Goal: Information Seeking & Learning: Find specific fact

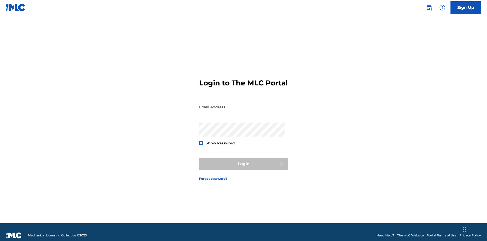
scroll to position [7, 0]
click at [242, 104] on input "Email Address" at bounding box center [242, 106] width 86 height 14
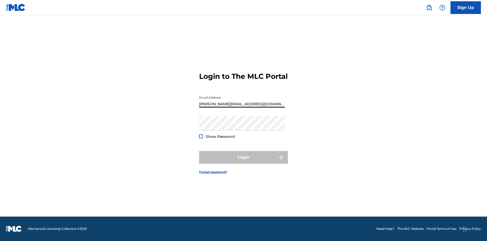
type input "Helena.Songwriter@gmail.com"
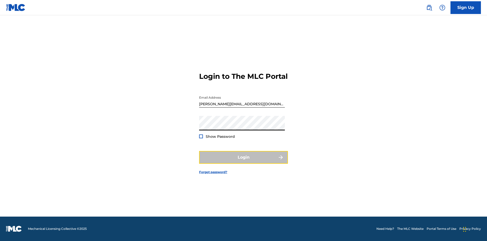
click at [244, 161] on button "Login" at bounding box center [243, 157] width 89 height 13
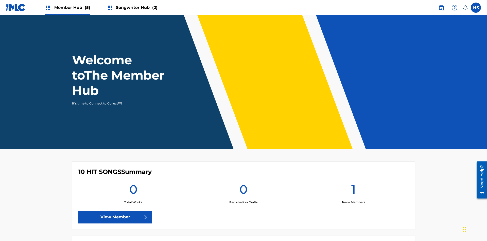
click at [136, 7] on span "Songwriter Hub (2)" at bounding box center [137, 8] width 42 height 6
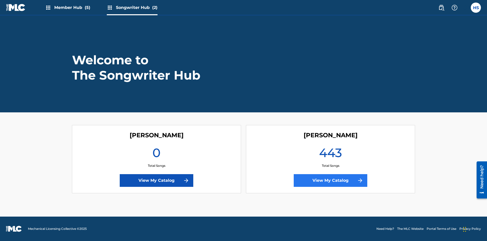
click at [331, 180] on link "View My Catalog" at bounding box center [331, 180] width 74 height 13
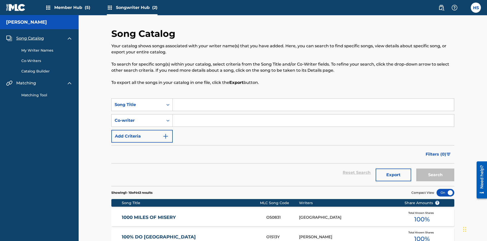
click at [30, 35] on span "Song Catalog" at bounding box center [30, 38] width 28 height 6
click at [138, 102] on div "Song Title" at bounding box center [138, 105] width 46 height 6
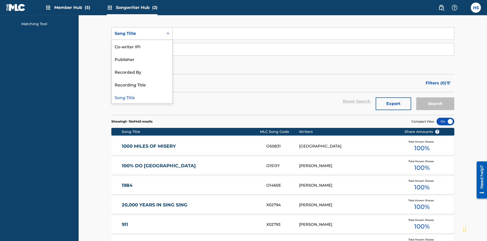
click at [142, 97] on div "Song Title" at bounding box center [142, 97] width 61 height 13
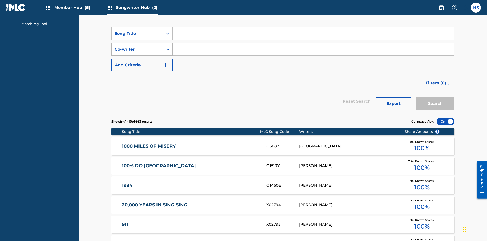
click at [138, 46] on div "Co-writer" at bounding box center [138, 49] width 46 height 6
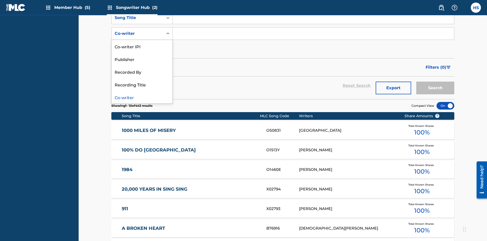
click at [142, 97] on div "Co-writer" at bounding box center [142, 97] width 61 height 13
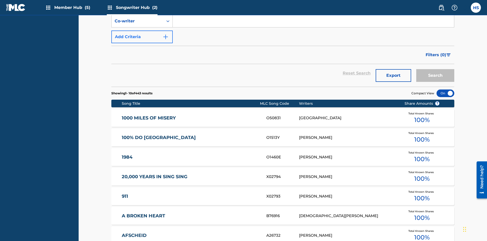
click at [142, 37] on button "Add Criteria" at bounding box center [141, 36] width 61 height 13
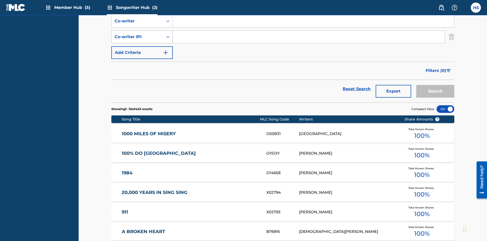
click at [138, 34] on div "Co-writer IPI" at bounding box center [138, 37] width 46 height 6
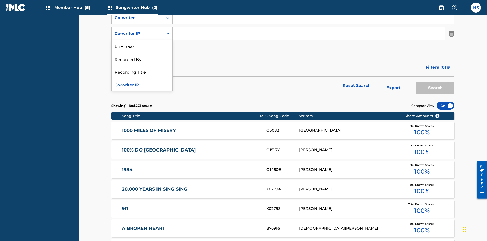
click at [142, 84] on div "Co-writer IPI" at bounding box center [142, 84] width 61 height 13
click at [142, 43] on button "Add Criteria" at bounding box center [141, 49] width 61 height 13
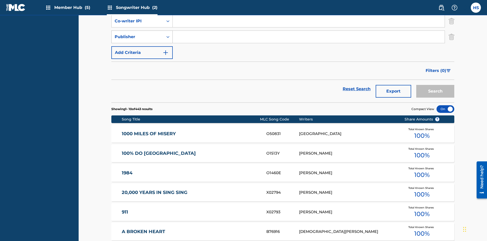
click at [138, 34] on div "Publisher" at bounding box center [138, 37] width 46 height 6
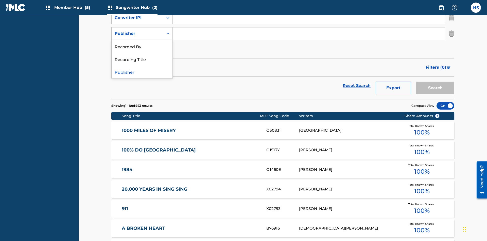
click at [142, 46] on div "Recorded By" at bounding box center [142, 46] width 61 height 13
click at [142, 43] on button "Add Criteria" at bounding box center [141, 49] width 61 height 13
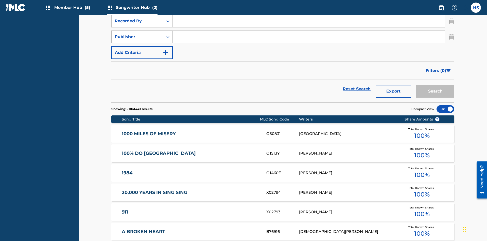
click at [138, 34] on div "Publisher" at bounding box center [138, 37] width 46 height 6
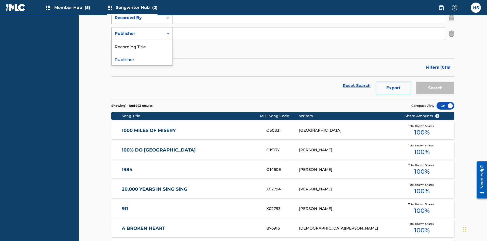
click at [142, 59] on div "Publisher" at bounding box center [142, 59] width 61 height 13
click at [142, 43] on button "Add Criteria" at bounding box center [141, 49] width 61 height 13
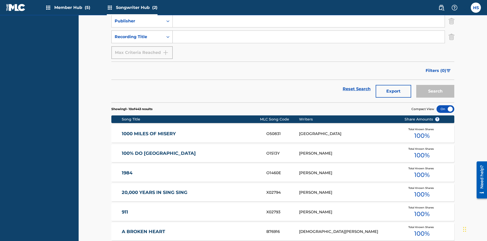
click at [138, 34] on div "Recording Title" at bounding box center [138, 37] width 46 height 6
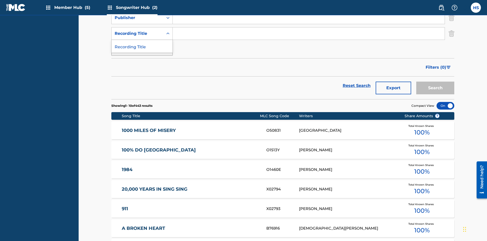
click at [142, 46] on div "Recording Title" at bounding box center [142, 46] width 61 height 13
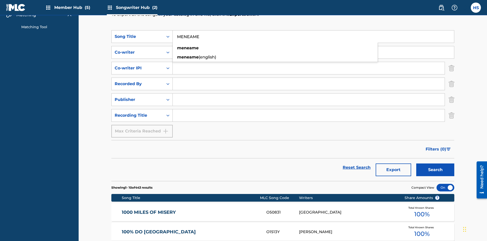
type input "MENEAME"
click at [313, 46] on input "Search Form" at bounding box center [313, 52] width 281 height 12
type input "DRAACO DALLAS AVENTURA"
click at [309, 62] on input "Search Form" at bounding box center [309, 68] width 272 height 12
type input "00766422818"
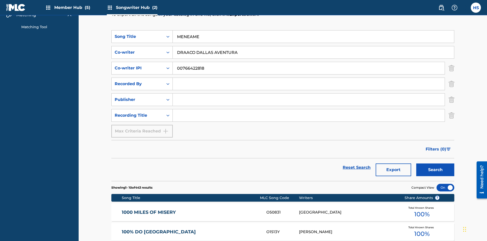
click at [309, 78] on input "Search Form" at bounding box center [309, 84] width 272 height 12
type input "DRAACO AVENTURA"
click at [309, 93] on input "Search Form" at bounding box center [309, 99] width 272 height 12
type input "DRAACO AVENTURA PUB DESIGNEE"
